Goal: Check status: Check status

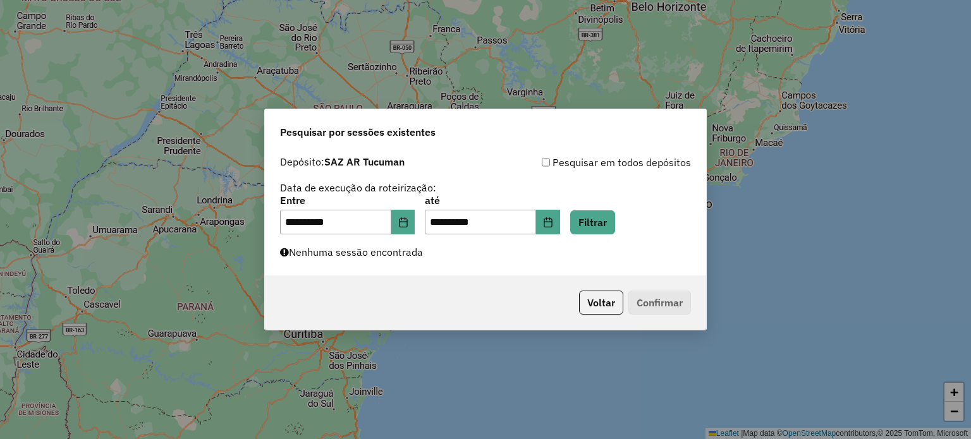
click at [600, 224] on button "Filtrar" at bounding box center [592, 222] width 45 height 24
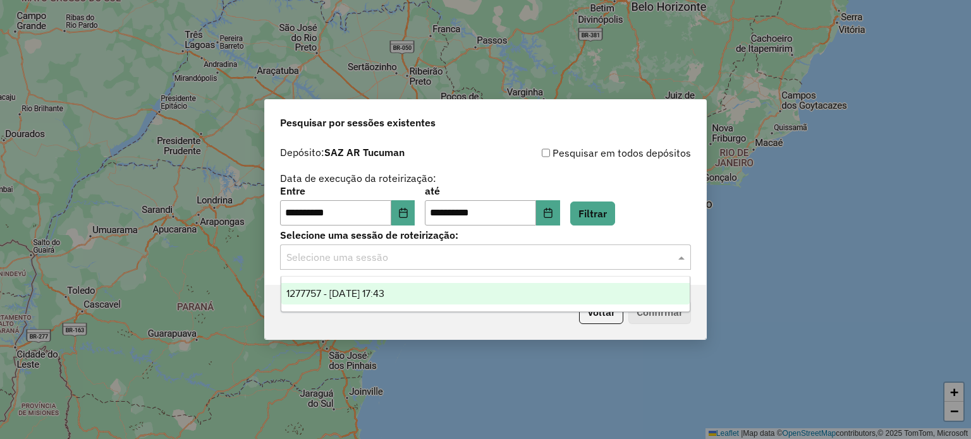
click at [472, 250] on input "text" at bounding box center [472, 257] width 373 height 15
click at [384, 294] on span "1277757 - [DATE] 17:43" at bounding box center [335, 293] width 98 height 11
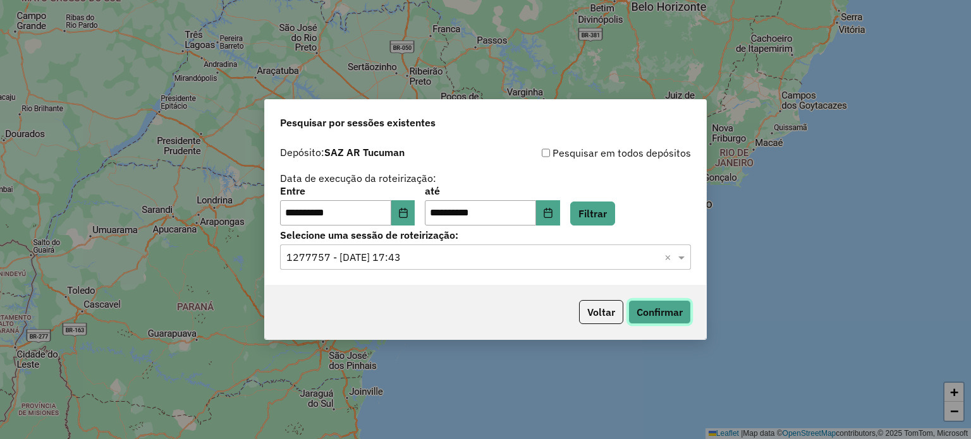
click at [668, 309] on button "Confirmar" at bounding box center [659, 312] width 63 height 24
